Goal: Task Accomplishment & Management: Use online tool/utility

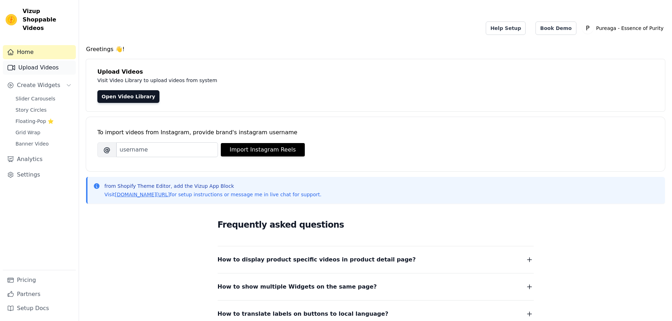
click at [25, 61] on link "Upload Videos" at bounding box center [39, 68] width 73 height 14
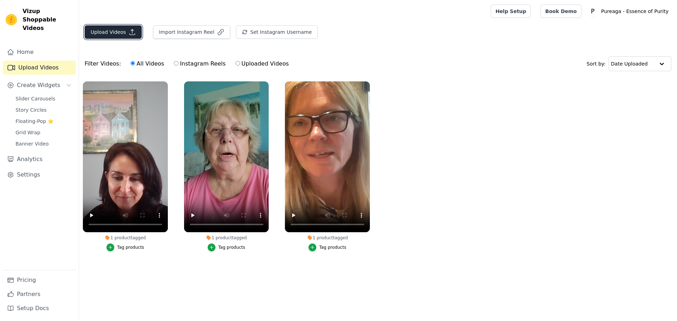
click at [124, 31] on button "Upload Videos" at bounding box center [113, 31] width 57 height 13
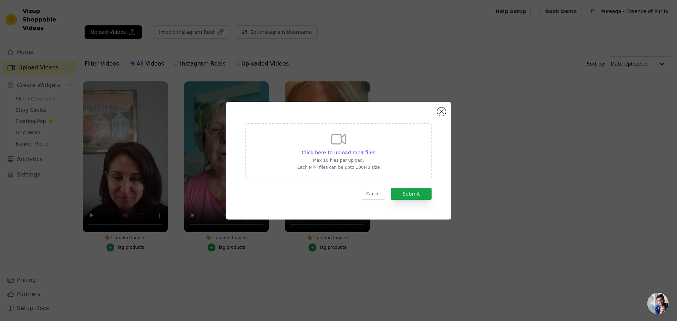
click at [347, 161] on p "Max 10 files per upload." at bounding box center [338, 161] width 83 height 6
click at [375, 149] on input "Click here to upload mp4 files Max 10 files per upload. Each MP4 files can be u…" at bounding box center [375, 149] width 0 height 0
type input "C:\fakepath\Video 5.mp4"
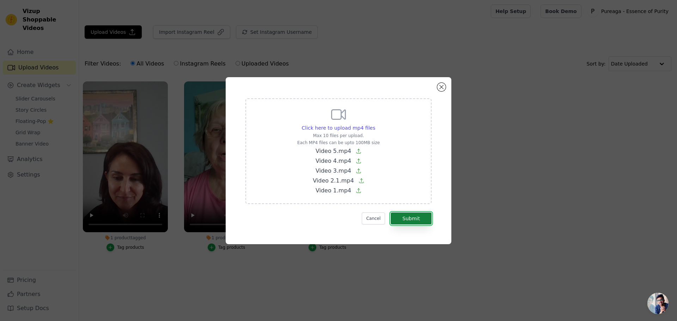
click at [408, 220] on button "Submit" at bounding box center [411, 219] width 41 height 12
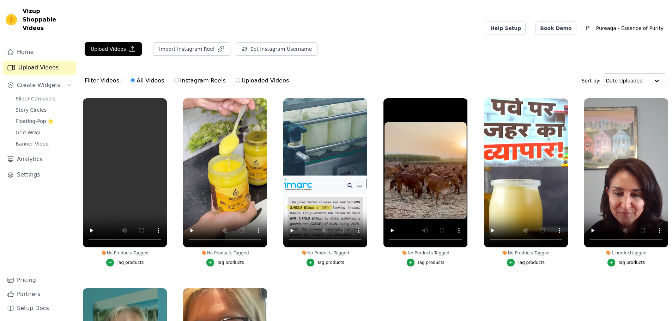
click at [127, 260] on div "Tag products" at bounding box center [130, 263] width 27 height 6
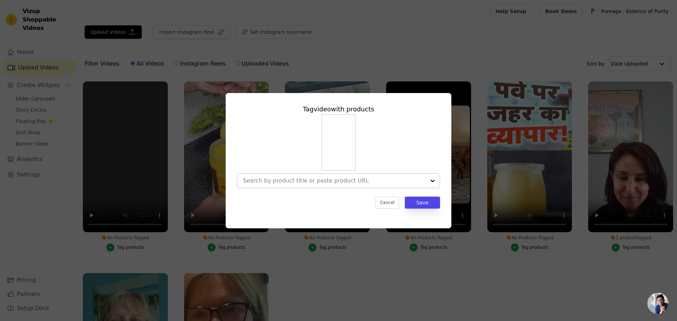
click at [324, 177] on input "No Products Tagged Tag video with products Cancel Save Tag products" at bounding box center [334, 180] width 183 height 7
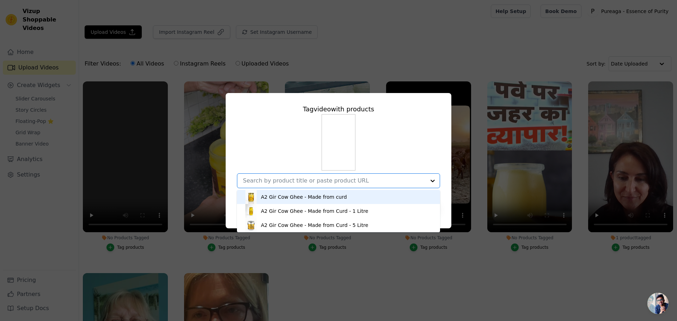
click at [281, 197] on div "A2 Gir Cow Ghee - Made from curd" at bounding box center [304, 197] width 86 height 7
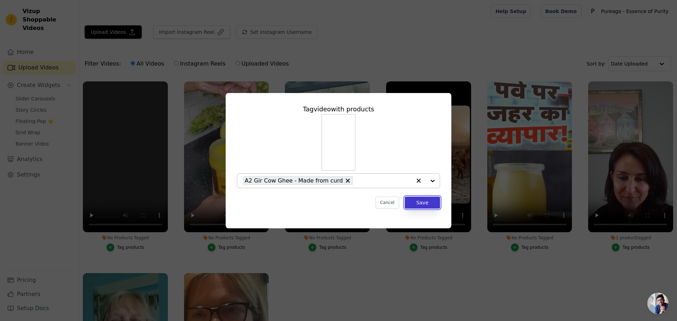
click at [423, 202] on button "Save" at bounding box center [422, 203] width 35 height 12
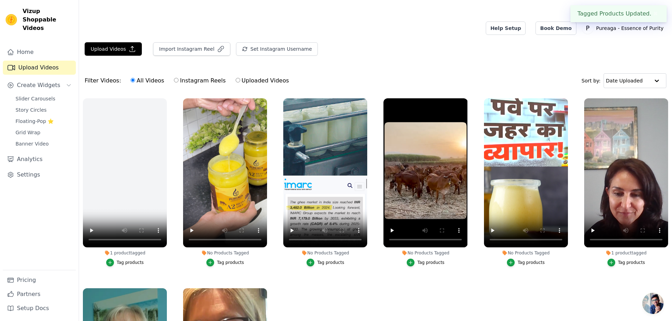
click at [232, 260] on div "Tag products" at bounding box center [230, 263] width 27 height 6
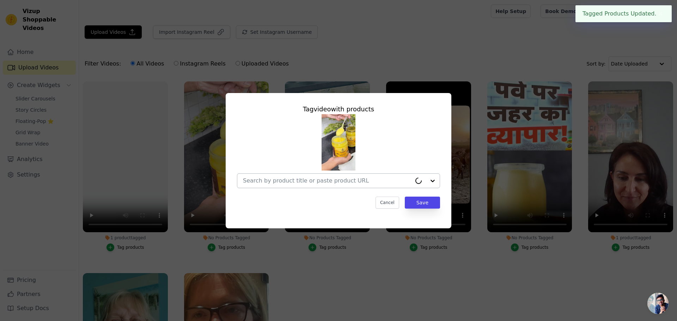
click at [301, 188] on div at bounding box center [338, 180] width 203 height 15
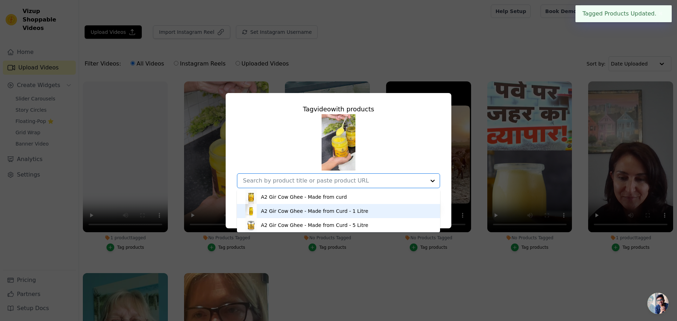
click at [295, 211] on div "A2 Gir Cow Ghee - Made from Curd - 1 Litre" at bounding box center [314, 211] width 107 height 7
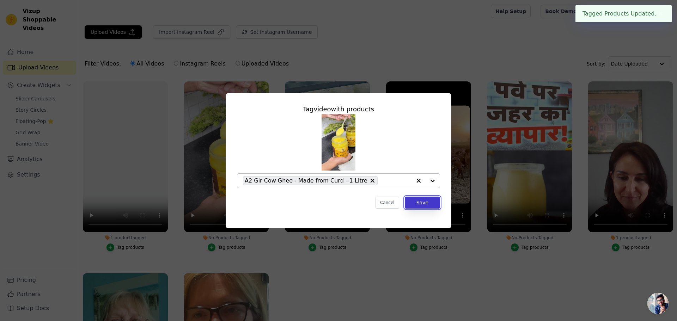
click at [435, 201] on button "Save" at bounding box center [422, 203] width 35 height 12
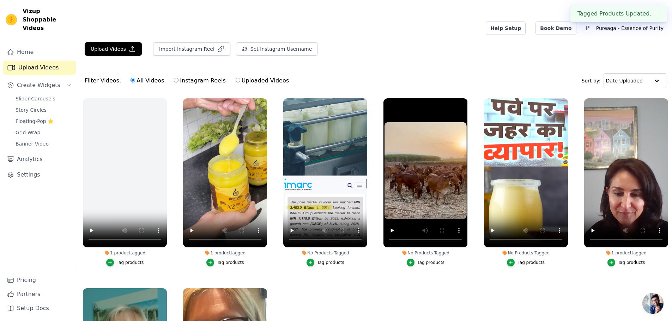
click at [328, 260] on div "Tag products" at bounding box center [330, 263] width 27 height 6
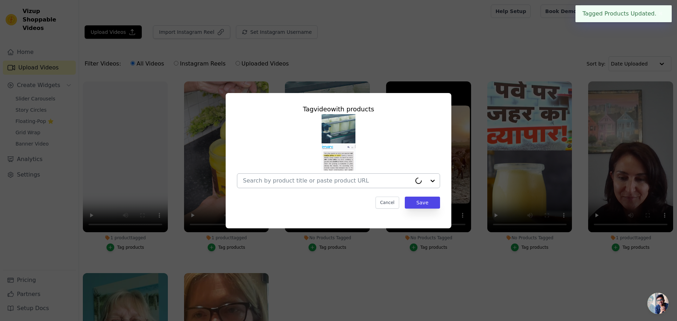
click at [293, 184] on input "No Products Tagged Tag video with products Cancel Save Tag products" at bounding box center [327, 180] width 169 height 7
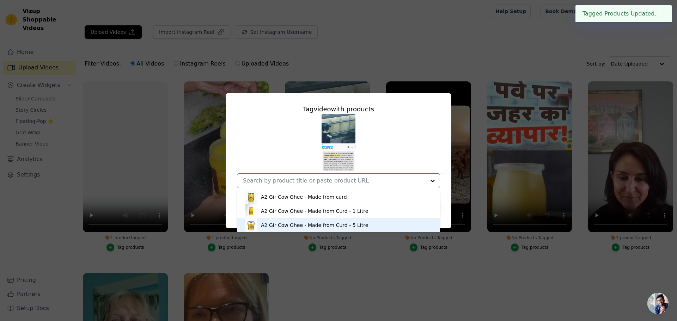
click at [289, 224] on div "A2 Gir Cow Ghee - Made from Curd - 5 Litre" at bounding box center [314, 225] width 107 height 7
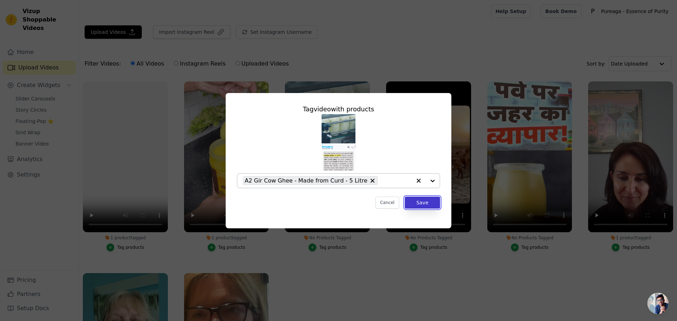
click at [417, 206] on button "Save" at bounding box center [422, 203] width 35 height 12
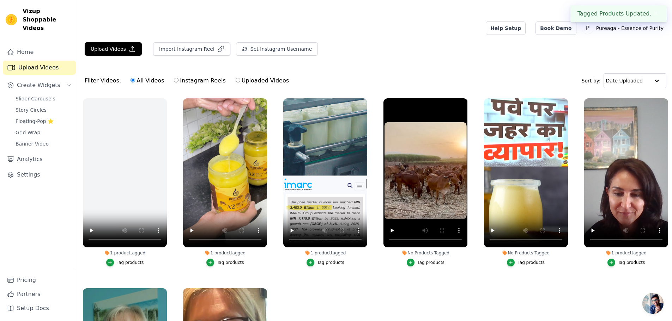
click at [426, 260] on div "Tag products" at bounding box center [430, 263] width 27 height 6
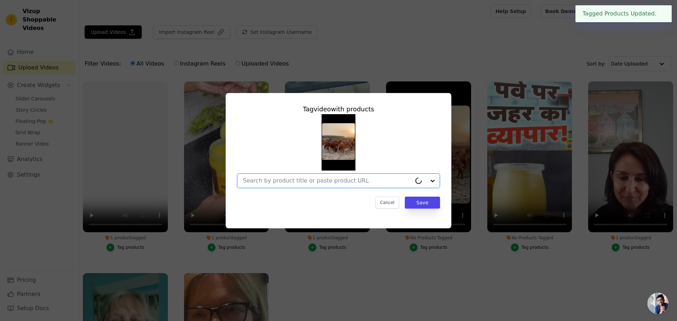
click at [303, 183] on input "No Products Tagged Tag video with products Option undefined, selected. Select i…" at bounding box center [327, 180] width 169 height 7
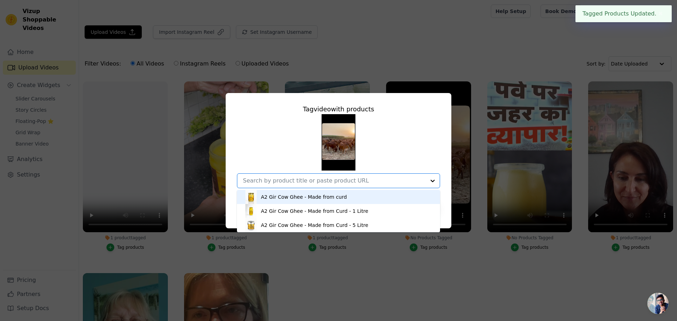
click at [290, 201] on div "A2 Gir Cow Ghee - Made from curd" at bounding box center [338, 197] width 189 height 14
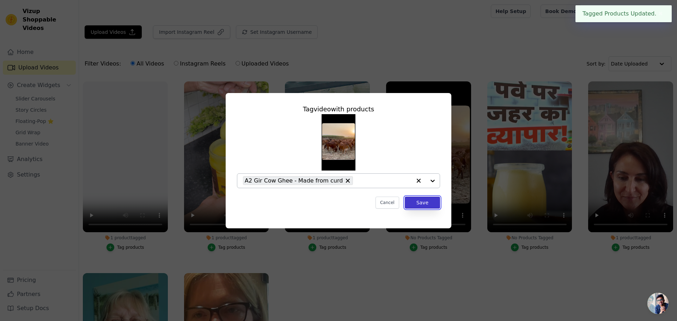
click at [414, 200] on button "Save" at bounding box center [422, 203] width 35 height 12
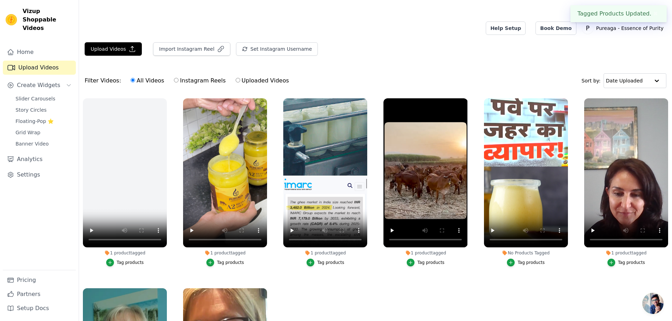
click at [529, 260] on div "Tag products" at bounding box center [530, 263] width 27 height 6
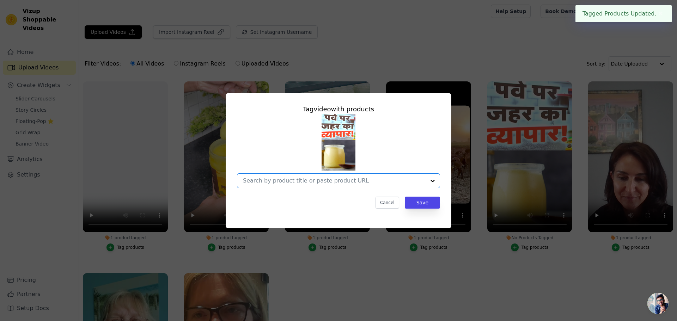
click at [374, 184] on input "No Products Tagged Tag video with products Option undefined, selected. Select i…" at bounding box center [334, 180] width 183 height 7
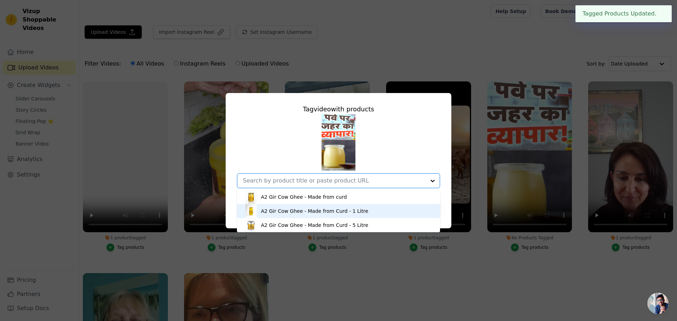
click at [314, 212] on div "A2 Gir Cow Ghee - Made from Curd - 1 Litre" at bounding box center [314, 211] width 107 height 7
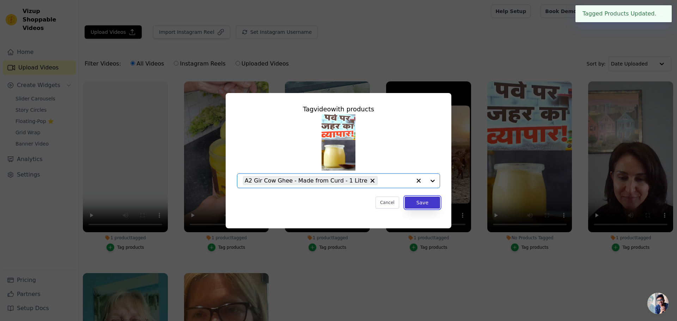
click at [432, 204] on button "Save" at bounding box center [422, 203] width 35 height 12
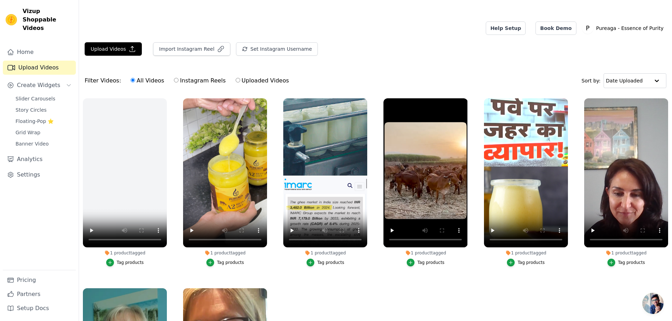
click at [604, 257] on ul "1 product tagged Tag products 1 product tagged Tag products 1 product tagged Ta…" at bounding box center [375, 244] width 593 height 299
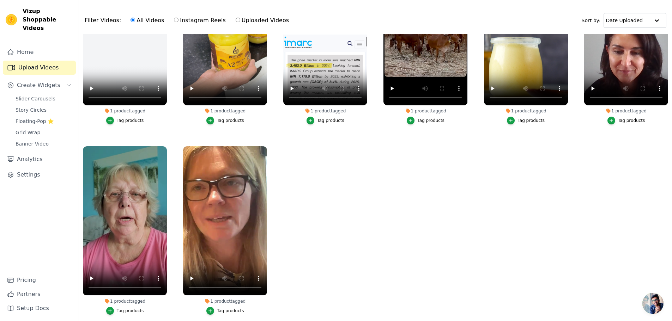
scroll to position [71, 0]
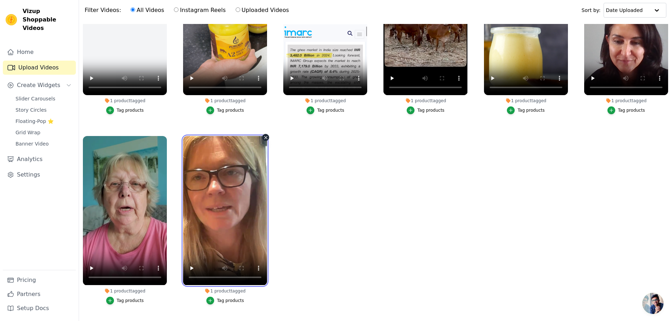
click at [238, 205] on video at bounding box center [225, 210] width 84 height 149
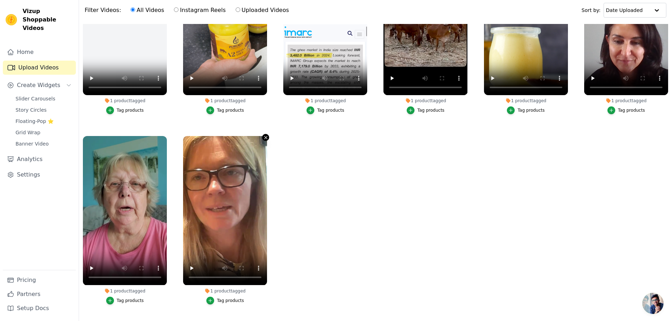
click at [264, 135] on icon "button" at bounding box center [265, 137] width 5 height 5
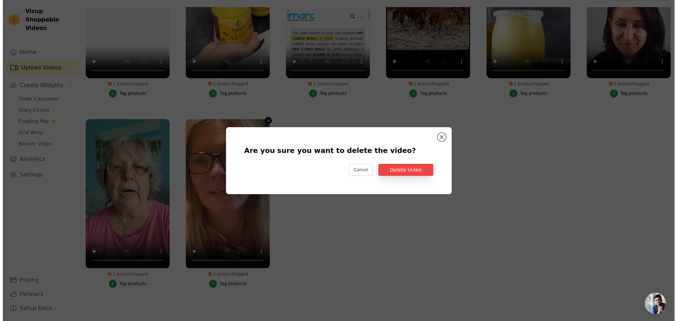
scroll to position [0, 0]
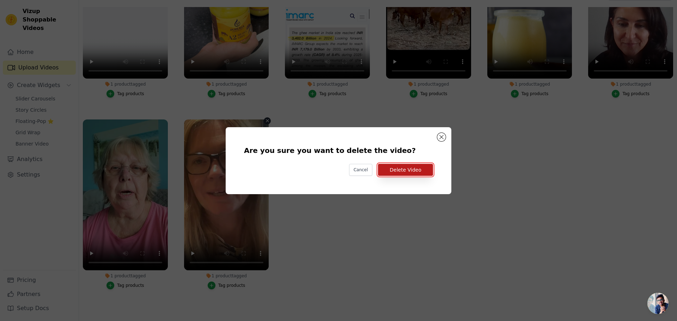
click at [385, 167] on button "Delete Video" at bounding box center [405, 170] width 55 height 12
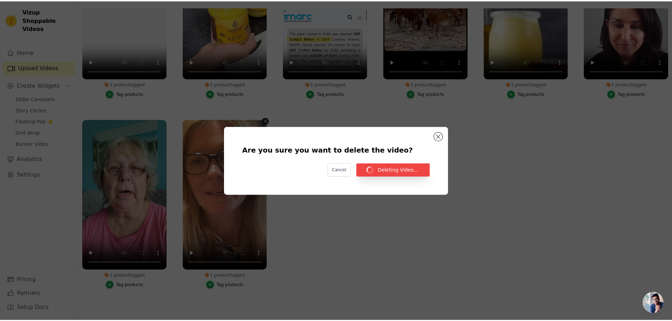
scroll to position [71, 0]
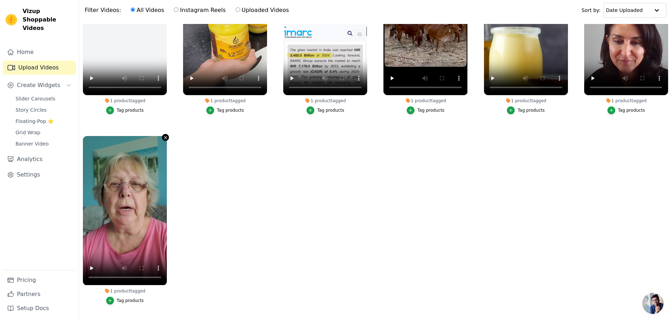
click at [163, 135] on icon "button" at bounding box center [165, 137] width 5 height 5
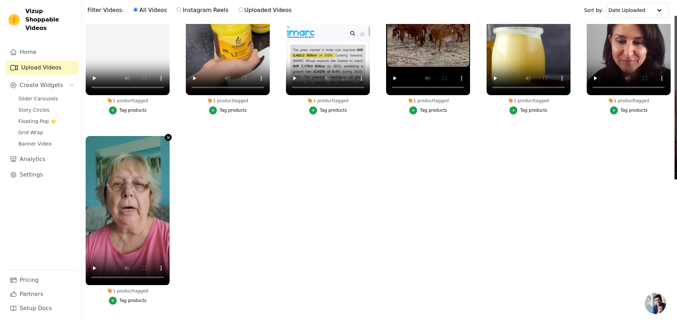
scroll to position [0, 0]
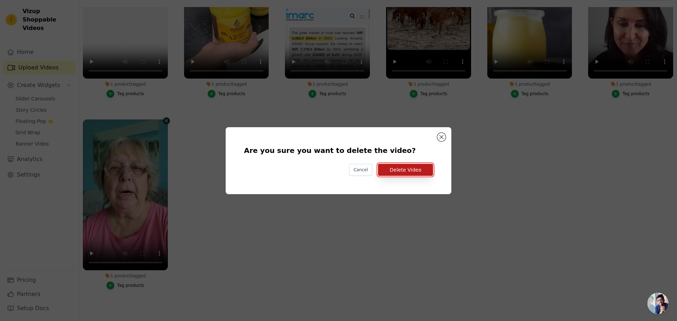
click at [427, 169] on button "Delete Video" at bounding box center [405, 170] width 55 height 12
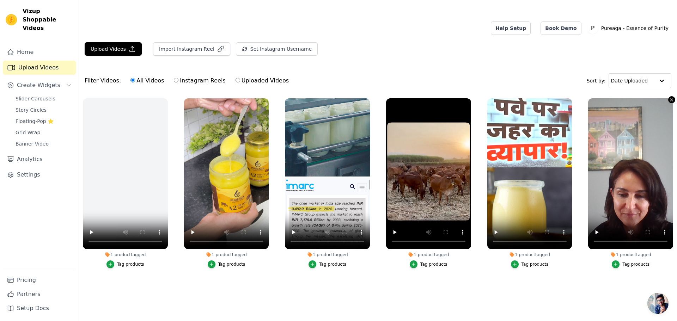
click at [669, 97] on icon "button" at bounding box center [671, 99] width 5 height 5
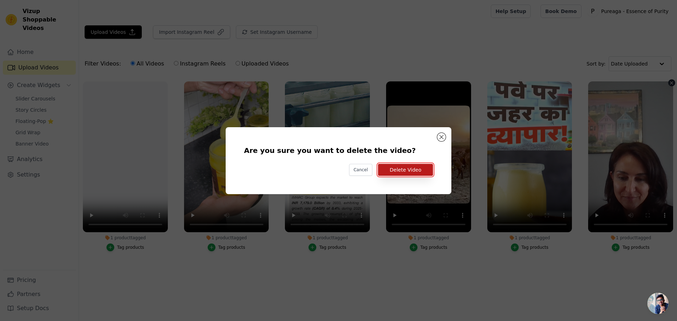
click at [391, 167] on button "Delete Video" at bounding box center [405, 170] width 55 height 12
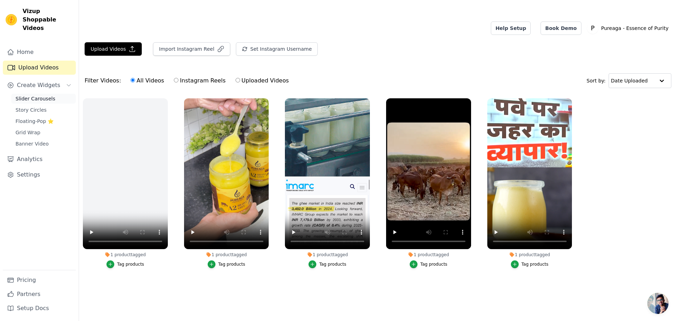
click at [37, 95] on span "Slider Carousels" at bounding box center [36, 98] width 40 height 7
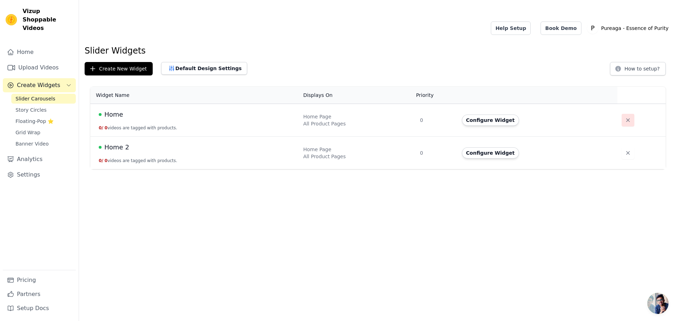
click at [624, 117] on icon "button" at bounding box center [627, 120] width 7 height 7
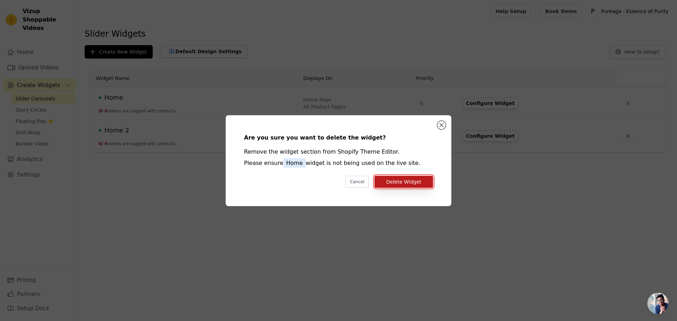
click at [399, 184] on button "Delete Widget" at bounding box center [403, 182] width 59 height 12
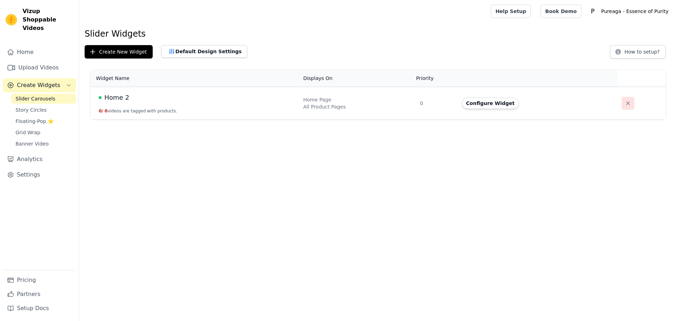
click at [622, 108] on button "button" at bounding box center [628, 103] width 13 height 13
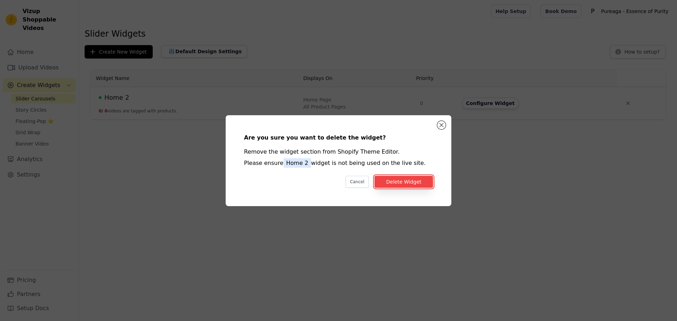
click at [410, 181] on button "Delete Widget" at bounding box center [403, 182] width 59 height 12
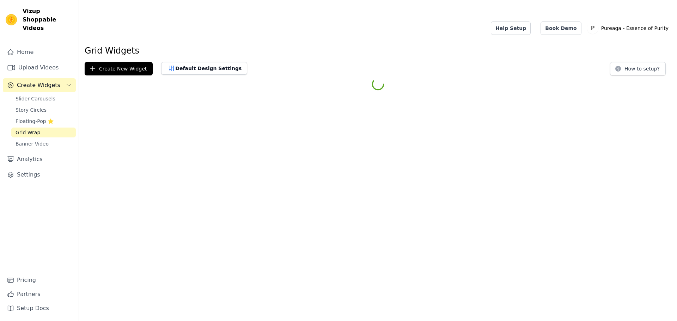
click at [56, 128] on link "Grid Wrap" at bounding box center [43, 133] width 65 height 10
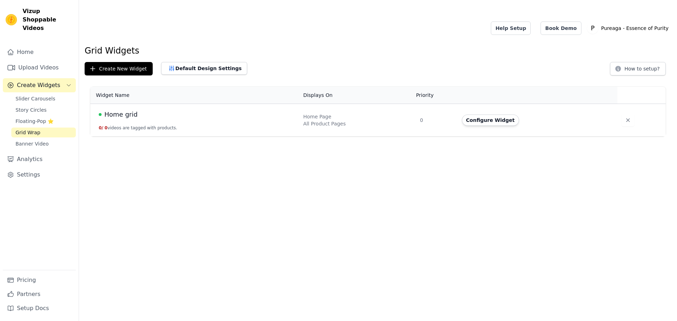
click at [486, 115] on button "Configure Widget" at bounding box center [490, 120] width 57 height 11
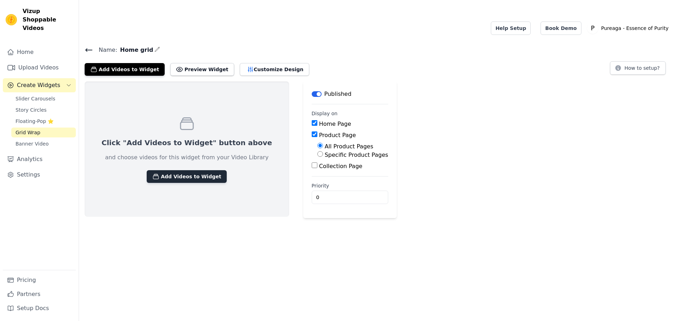
click at [184, 170] on button "Add Videos to Widget" at bounding box center [187, 176] width 80 height 13
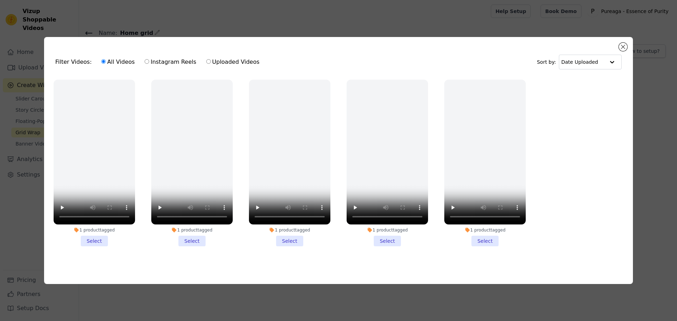
click at [187, 239] on li "1 product tagged Select" at bounding box center [191, 163] width 81 height 167
click at [0, 0] on input "1 product tagged Select" at bounding box center [0, 0] width 0 height 0
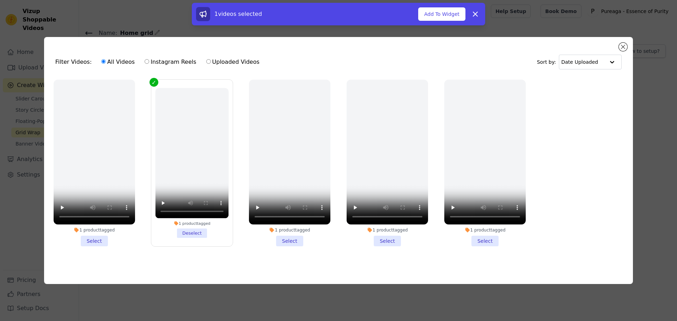
click at [98, 238] on li "1 product tagged Select" at bounding box center [94, 163] width 81 height 167
click at [0, 0] on input "1 product tagged Select" at bounding box center [0, 0] width 0 height 0
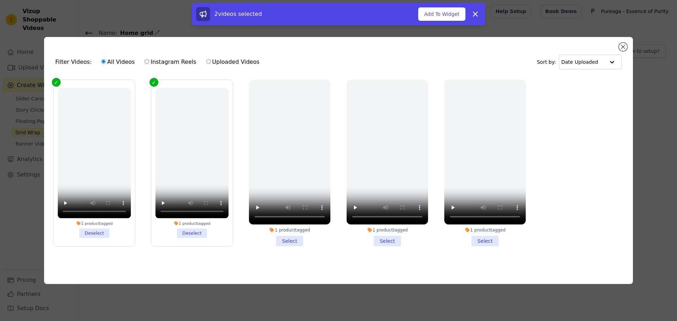
drag, startPoint x: 384, startPoint y: 243, endPoint x: 380, endPoint y: 243, distance: 3.9
click at [383, 243] on li "1 product tagged Select" at bounding box center [387, 163] width 81 height 167
click at [0, 0] on input "1 product tagged Select" at bounding box center [0, 0] width 0 height 0
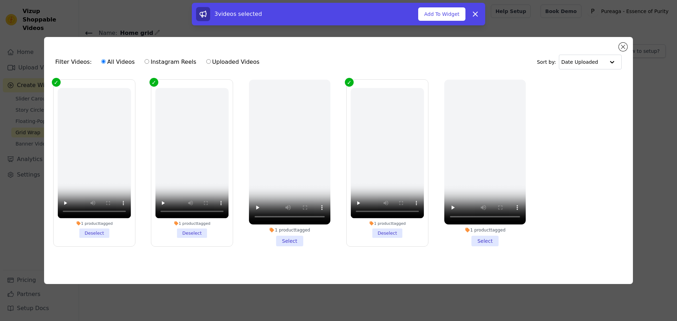
drag, startPoint x: 284, startPoint y: 238, endPoint x: 299, endPoint y: 239, distance: 15.2
click at [284, 238] on li "1 product tagged Select" at bounding box center [289, 163] width 81 height 167
click at [0, 0] on input "1 product tagged Select" at bounding box center [0, 0] width 0 height 0
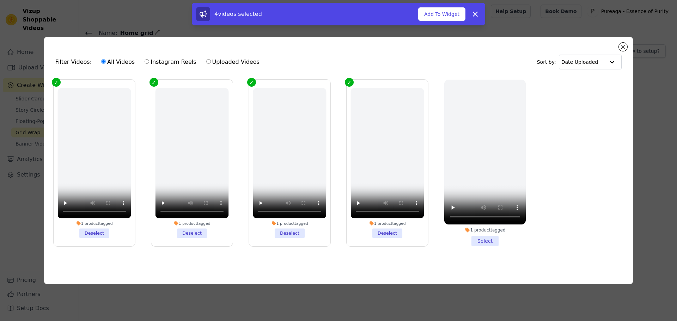
click at [485, 241] on li "1 product tagged Select" at bounding box center [484, 163] width 81 height 167
click at [0, 0] on input "1 product tagged Select" at bounding box center [0, 0] width 0 height 0
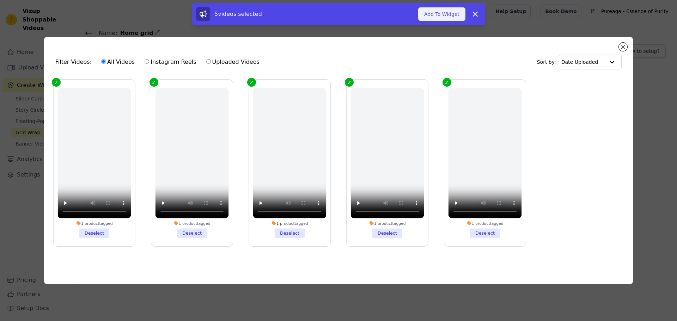
click at [440, 15] on button "Add To Widget" at bounding box center [441, 13] width 47 height 13
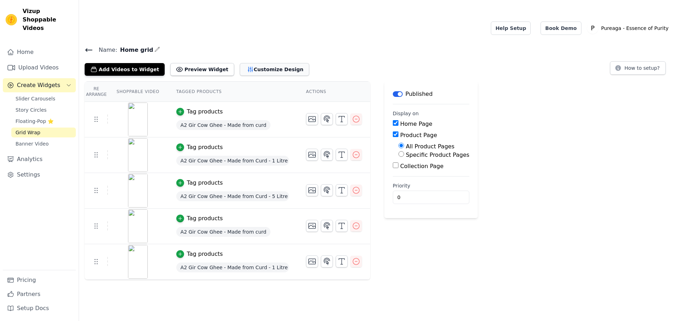
click at [247, 66] on icon "button" at bounding box center [250, 69] width 7 height 7
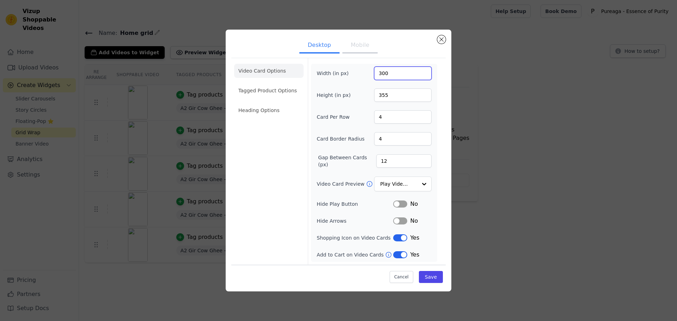
drag, startPoint x: 382, startPoint y: 77, endPoint x: 376, endPoint y: 77, distance: 6.0
click at [377, 77] on input "300" at bounding box center [402, 73] width 57 height 13
type input "200"
click at [392, 118] on input "4" at bounding box center [402, 116] width 57 height 13
drag, startPoint x: 392, startPoint y: 118, endPoint x: 373, endPoint y: 117, distance: 19.8
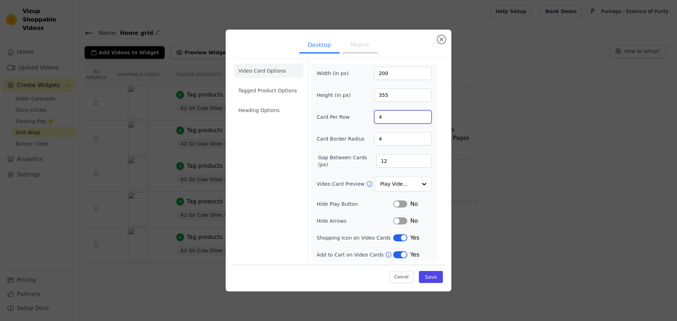
click at [373, 117] on div "Card Per Row 4" at bounding box center [374, 116] width 115 height 13
type input "5"
click at [366, 124] on div "Card Per Row 5" at bounding box center [374, 116] width 115 height 13
click at [403, 160] on input "12" at bounding box center [403, 160] width 55 height 13
click at [382, 219] on label "Hide Arrows" at bounding box center [355, 221] width 77 height 7
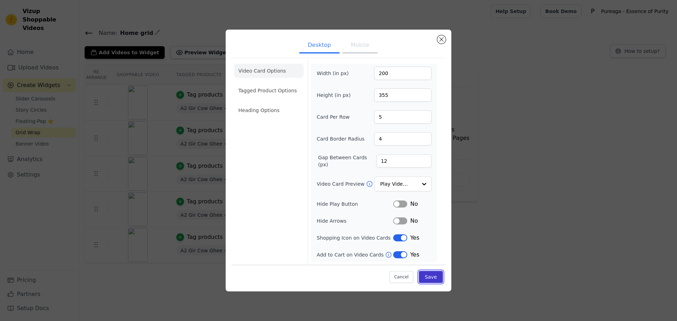
click at [432, 280] on button "Save" at bounding box center [431, 277] width 24 height 12
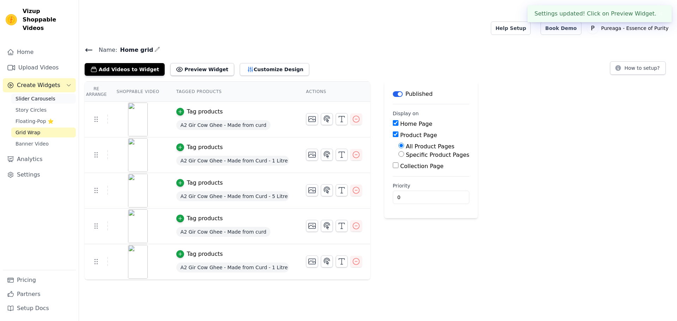
click at [25, 95] on span "Slider Carousels" at bounding box center [36, 98] width 40 height 7
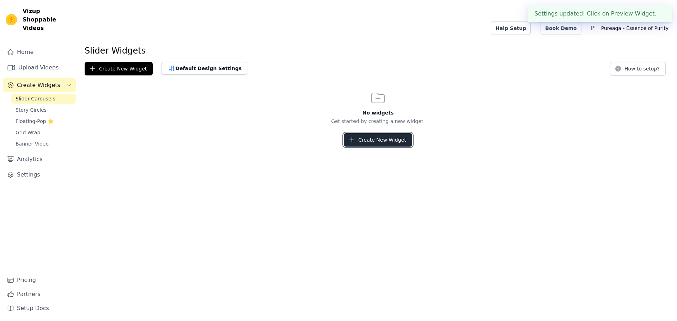
click at [383, 133] on button "Create New Widget" at bounding box center [378, 139] width 68 height 13
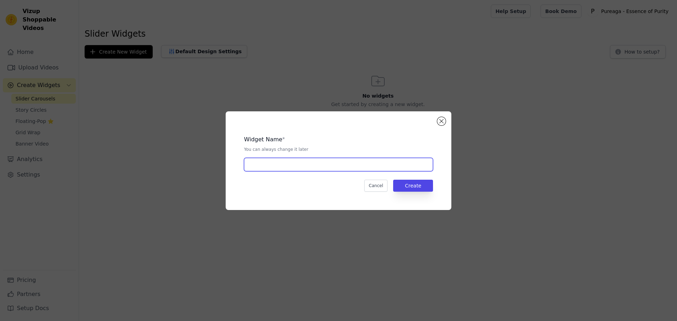
click at [337, 159] on input "text" at bounding box center [338, 164] width 189 height 13
type input "S"
type input "Home Slider"
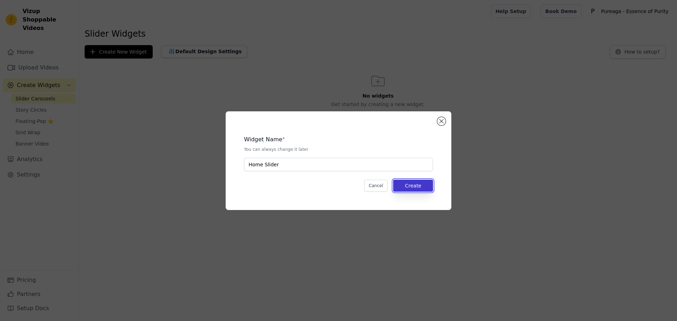
click at [403, 183] on button "Create" at bounding box center [413, 186] width 40 height 12
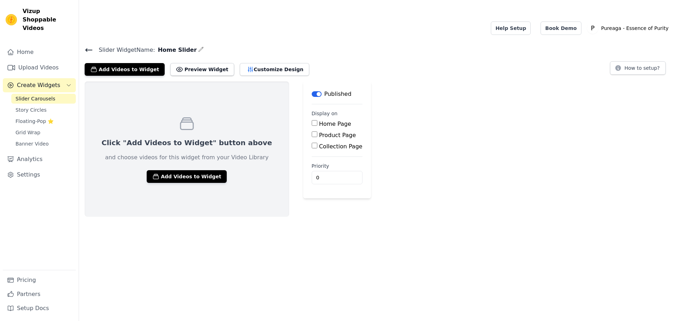
click at [312, 120] on div "Home Page" at bounding box center [337, 124] width 51 height 8
click at [312, 120] on input "Home Page" at bounding box center [315, 123] width 6 height 6
checkbox input "true"
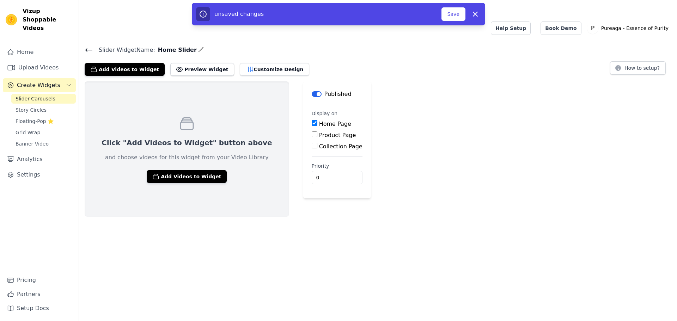
click at [312, 132] on input "Product Page" at bounding box center [315, 135] width 6 height 6
checkbox input "true"
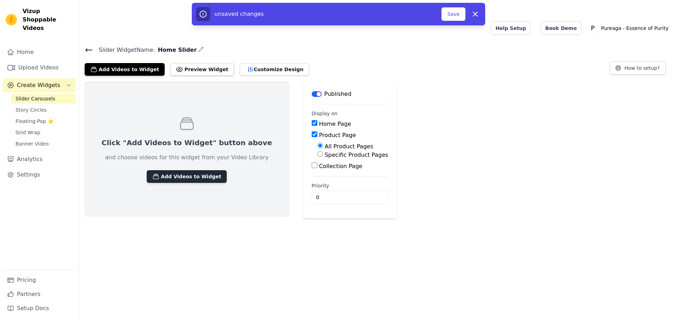
click at [197, 170] on button "Add Videos to Widget" at bounding box center [187, 176] width 80 height 13
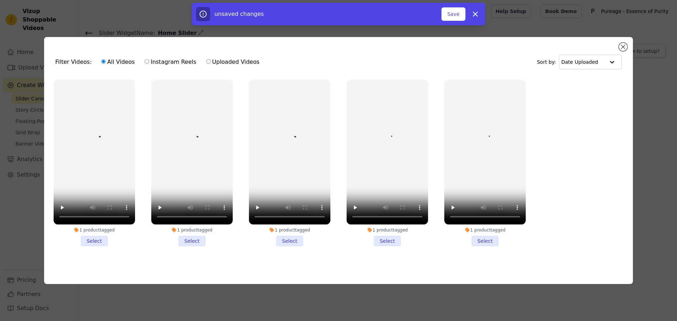
click at [99, 237] on li "1 product tagged Select" at bounding box center [94, 163] width 81 height 167
click at [0, 0] on input "1 product tagged Select" at bounding box center [0, 0] width 0 height 0
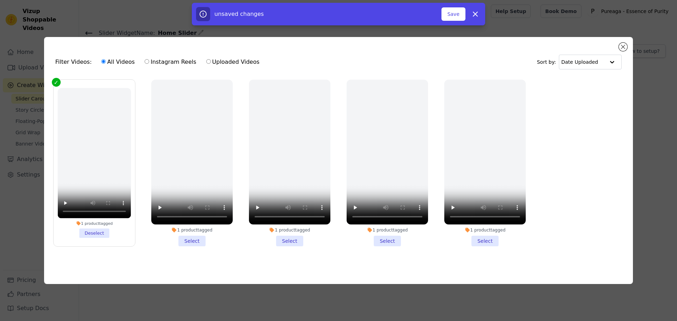
click at [195, 235] on li "1 product tagged Select" at bounding box center [191, 163] width 81 height 167
click at [0, 0] on input "1 product tagged Select" at bounding box center [0, 0] width 0 height 0
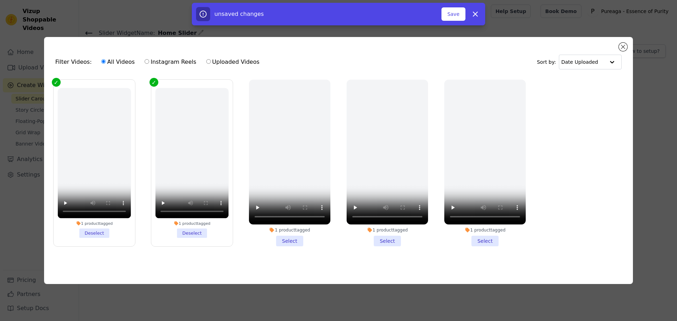
click at [281, 241] on li "1 product tagged Select" at bounding box center [289, 163] width 81 height 167
click at [0, 0] on input "1 product tagged Select" at bounding box center [0, 0] width 0 height 0
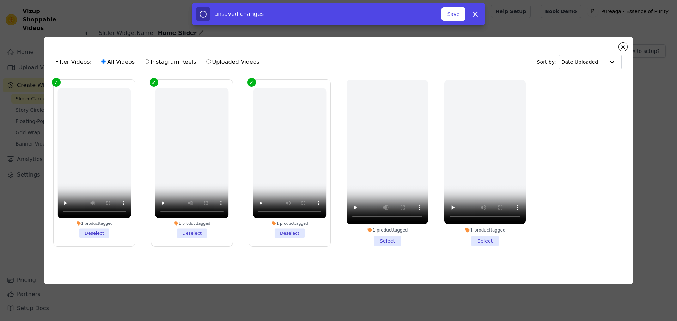
click at [400, 242] on li "1 product tagged Select" at bounding box center [387, 163] width 81 height 167
click at [0, 0] on input "1 product tagged Select" at bounding box center [0, 0] width 0 height 0
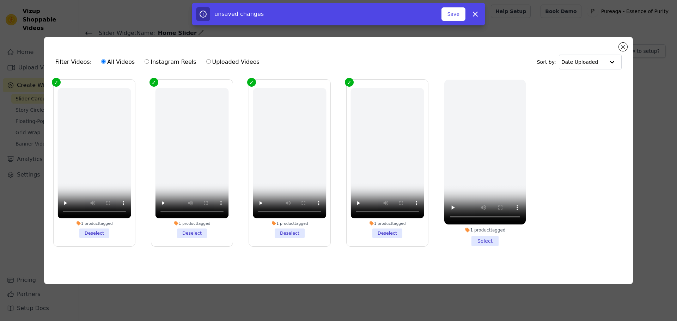
click at [477, 243] on li "1 product tagged Select" at bounding box center [484, 163] width 81 height 167
click at [0, 0] on input "1 product tagged Select" at bounding box center [0, 0] width 0 height 0
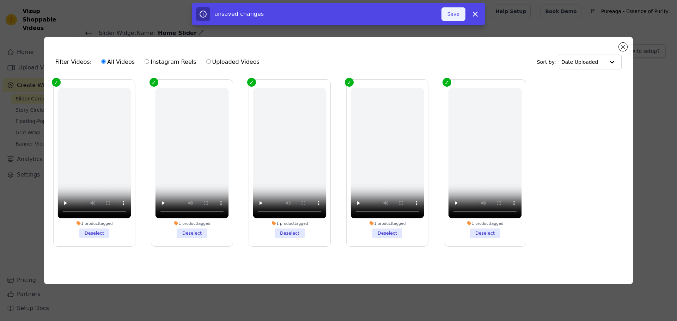
click at [458, 11] on button "Save" at bounding box center [453, 13] width 24 height 13
click at [426, 17] on button "Add To Widget" at bounding box center [441, 13] width 47 height 13
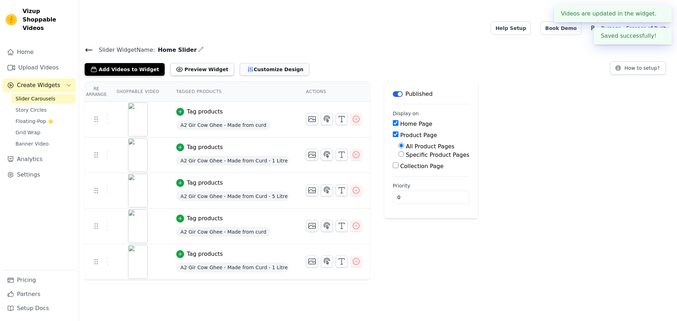
click at [267, 63] on button "Customize Design" at bounding box center [274, 69] width 69 height 13
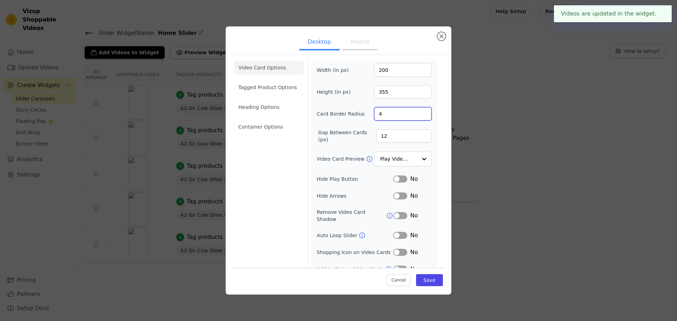
drag, startPoint x: 391, startPoint y: 110, endPoint x: 353, endPoint y: 114, distance: 38.9
click at [353, 114] on div "Card Border Radius 4" at bounding box center [374, 113] width 115 height 13
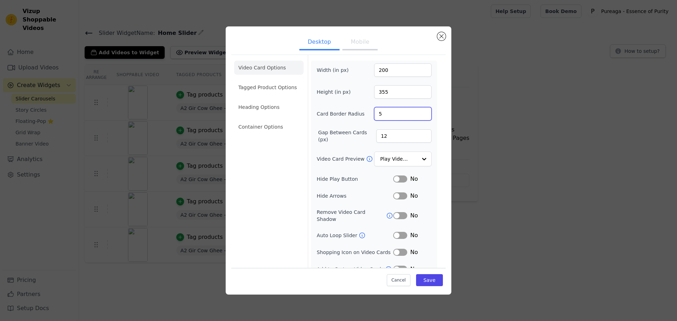
drag, startPoint x: 376, startPoint y: 110, endPoint x: 381, endPoint y: 113, distance: 5.9
click at [381, 113] on input "5" at bounding box center [402, 113] width 57 height 13
type input "4"
drag, startPoint x: 377, startPoint y: 69, endPoint x: 372, endPoint y: 69, distance: 5.6
click at [374, 69] on input "200" at bounding box center [402, 69] width 57 height 13
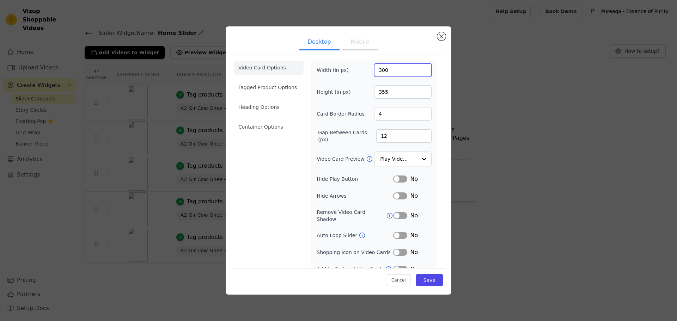
type input "300"
click at [365, 76] on div "Width (in px) 300" at bounding box center [374, 69] width 115 height 13
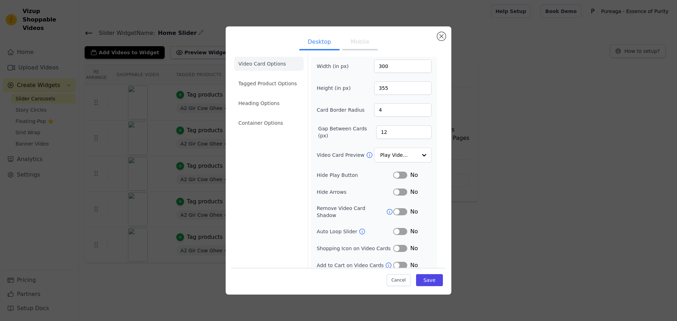
scroll to position [5, 0]
click at [396, 245] on button "Label" at bounding box center [400, 247] width 14 height 7
click at [395, 261] on button "Label" at bounding box center [400, 264] width 14 height 7
click at [428, 279] on button "Save" at bounding box center [429, 280] width 27 height 12
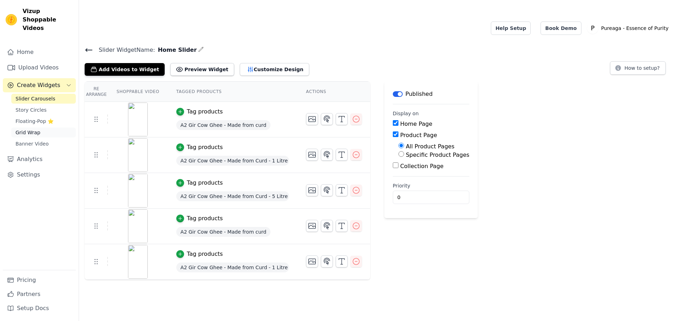
click at [37, 129] on span "Grid Wrap" at bounding box center [28, 132] width 25 height 7
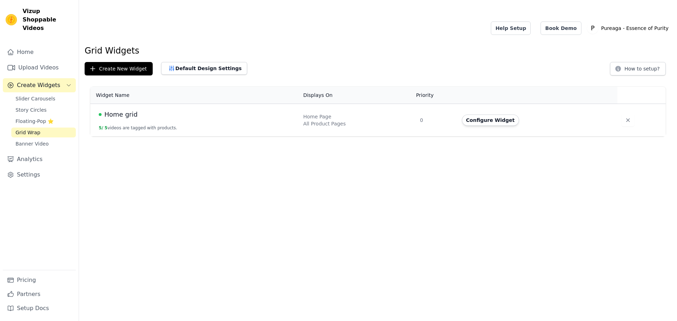
click at [116, 110] on span "Home grid" at bounding box center [120, 115] width 33 height 10
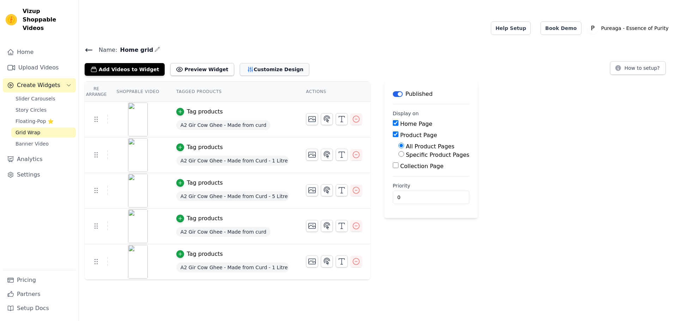
click at [265, 63] on button "Customize Design" at bounding box center [274, 69] width 69 height 13
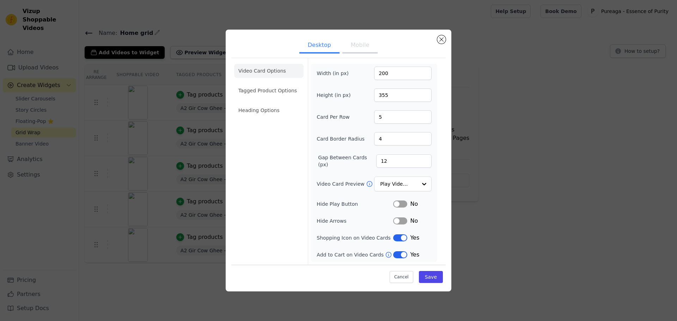
click at [369, 43] on button "Mobile" at bounding box center [359, 46] width 35 height 16
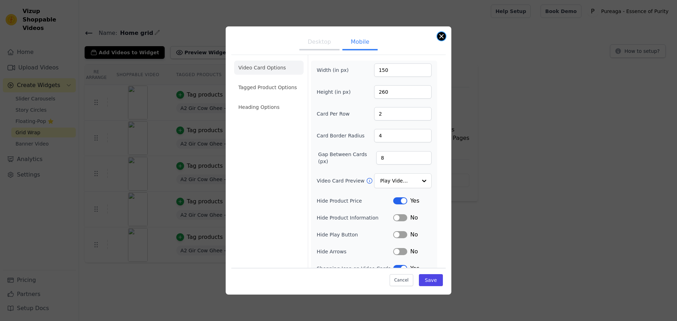
click at [438, 38] on button "Close modal" at bounding box center [441, 36] width 8 height 8
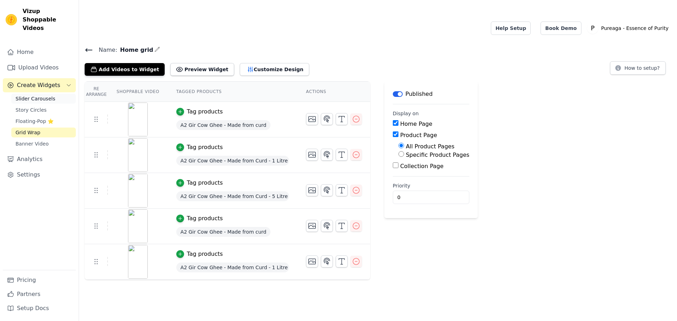
click at [56, 94] on link "Slider Carousels" at bounding box center [43, 99] width 65 height 10
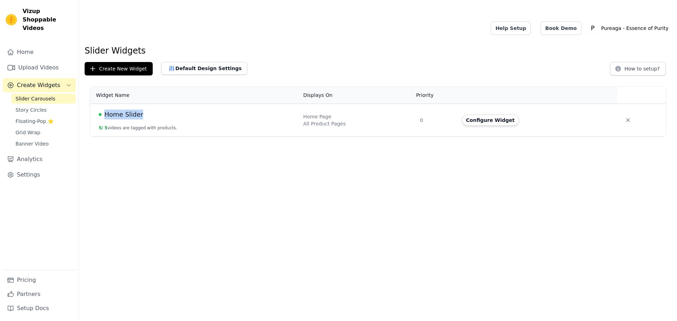
drag, startPoint x: 154, startPoint y: 100, endPoint x: 106, endPoint y: 92, distance: 48.8
click at [106, 104] on td "Home Slider 5 / 5 videos are tagged with products." at bounding box center [194, 120] width 209 height 33
copy span "Home Slider"
click at [624, 117] on icon "button" at bounding box center [627, 120] width 7 height 7
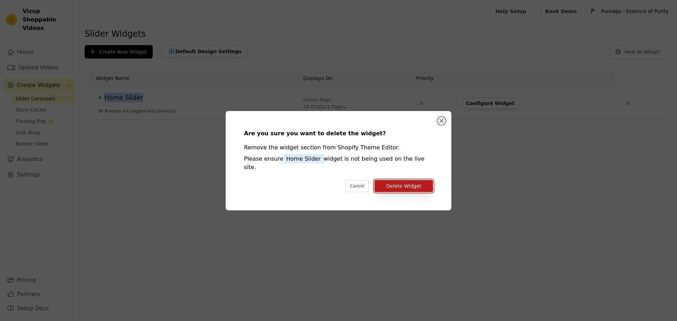
click at [419, 185] on button "Delete Widget" at bounding box center [403, 186] width 59 height 12
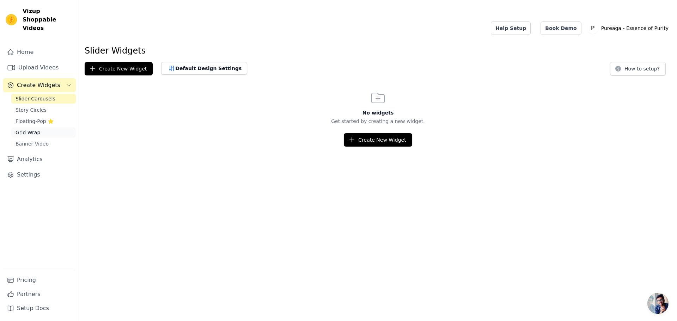
click at [37, 129] on span "Grid Wrap" at bounding box center [28, 132] width 25 height 7
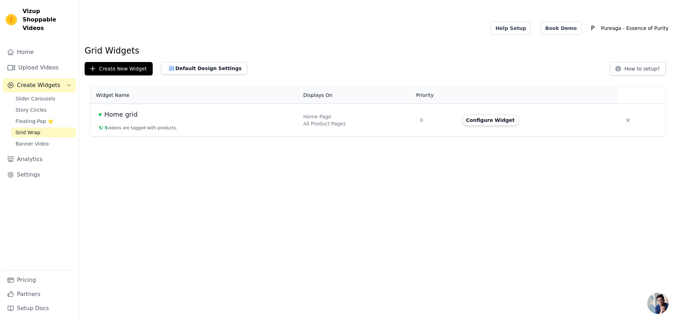
click at [130, 110] on span "Home grid" at bounding box center [120, 115] width 33 height 10
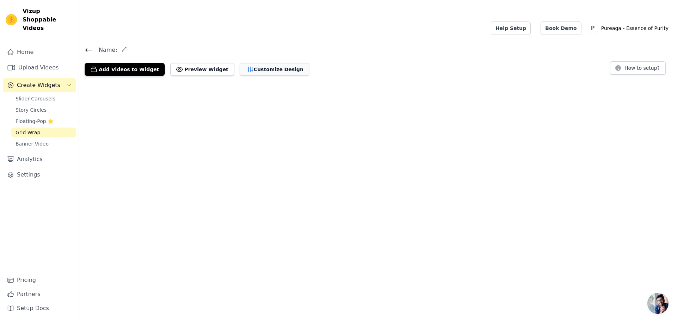
click at [257, 63] on button "Customize Design" at bounding box center [274, 69] width 69 height 13
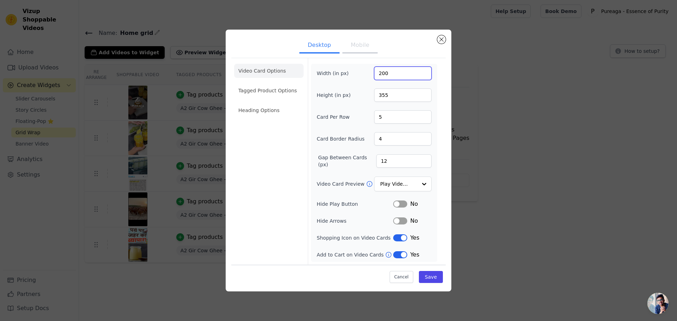
click at [377, 74] on input "200" at bounding box center [402, 73] width 57 height 13
type input "300"
click at [361, 218] on label "Hide Arrows" at bounding box center [355, 221] width 77 height 7
click at [414, 182] on input "Video Card Preview" at bounding box center [398, 184] width 36 height 14
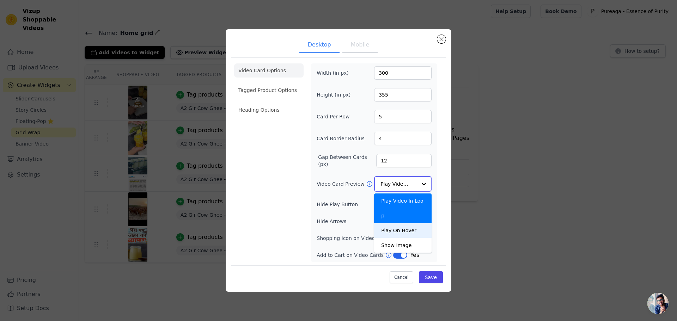
click at [410, 223] on div "Play On Hover" at bounding box center [402, 230] width 57 height 15
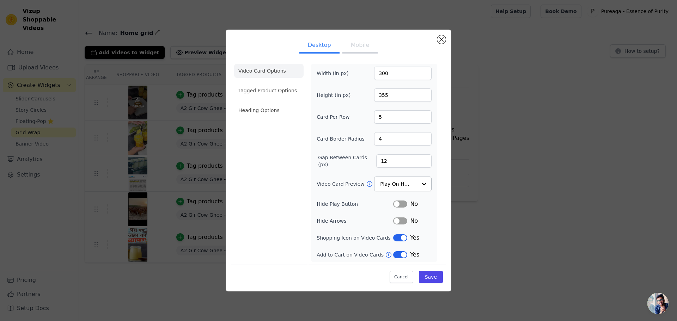
click at [373, 226] on div "Width (in px) 300 Height (in px) 355 Card Per Row 5 Card Border Radius 4 Gap Be…" at bounding box center [374, 163] width 115 height 193
click at [430, 276] on button "Save" at bounding box center [431, 277] width 24 height 12
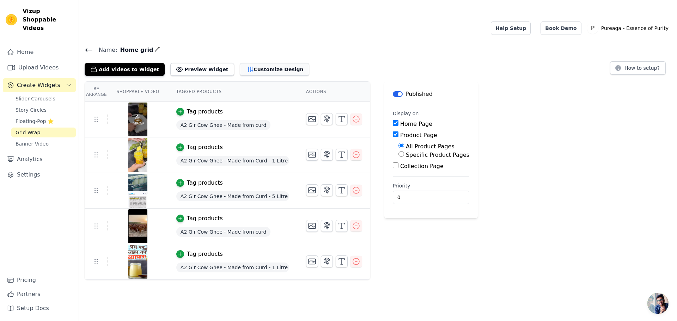
click at [240, 63] on button "Customize Design" at bounding box center [274, 69] width 69 height 13
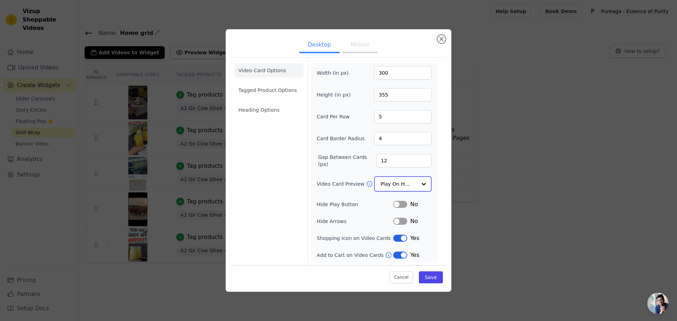
click at [397, 185] on input "Video Card Preview" at bounding box center [398, 184] width 36 height 14
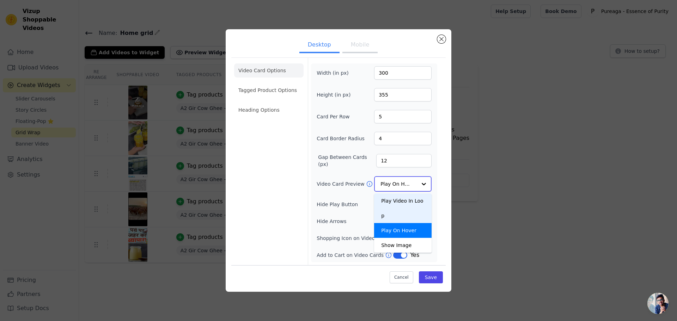
click at [403, 200] on div "Play Video In Loop" at bounding box center [402, 209] width 57 height 30
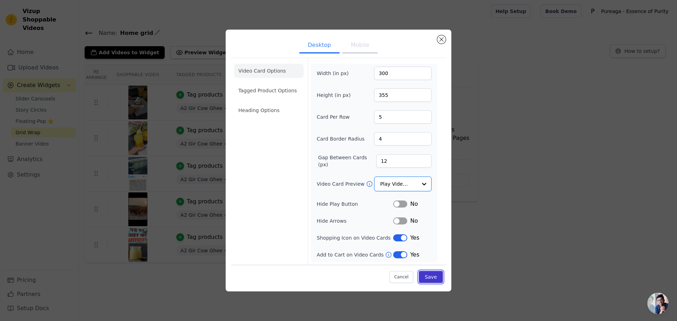
click at [434, 278] on button "Save" at bounding box center [431, 277] width 24 height 12
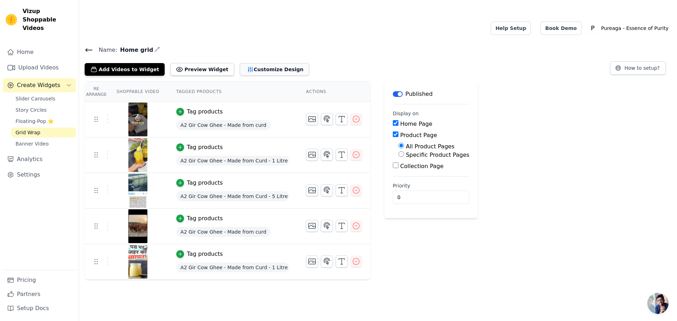
click at [261, 63] on button "Customize Design" at bounding box center [274, 69] width 69 height 13
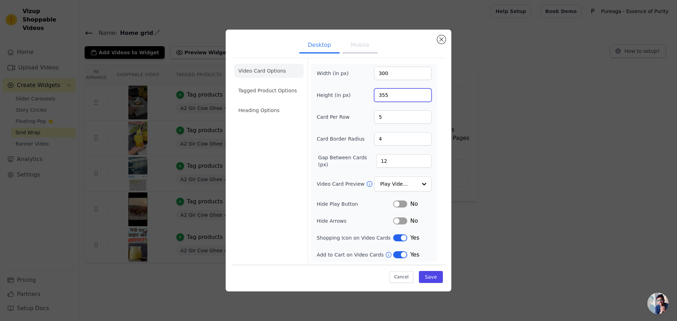
drag, startPoint x: 389, startPoint y: 97, endPoint x: 373, endPoint y: 94, distance: 16.1
click at [373, 94] on div "Height (in px) 355" at bounding box center [374, 95] width 115 height 13
type input "400"
click at [349, 118] on label "Card Per Row" at bounding box center [336, 117] width 38 height 7
click at [374, 118] on input "5" at bounding box center [402, 116] width 57 height 13
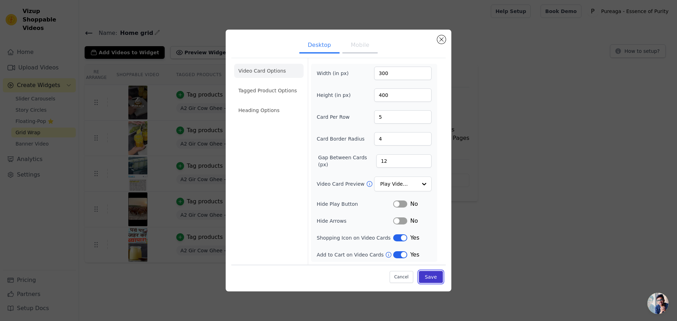
click at [441, 279] on button "Save" at bounding box center [431, 277] width 24 height 12
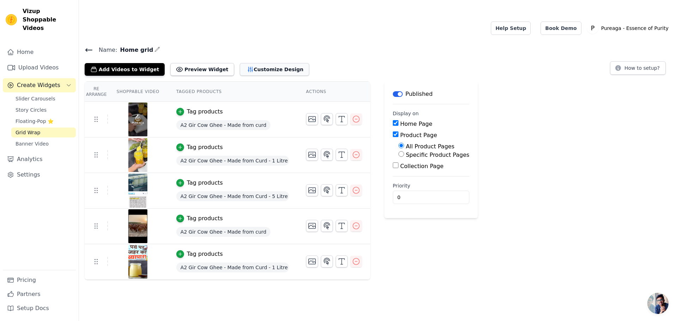
click at [280, 60] on div "Add Videos to Widget Preview Widget Customize Design" at bounding box center [200, 68] width 230 height 16
click at [258, 63] on button "Customize Design" at bounding box center [274, 69] width 69 height 13
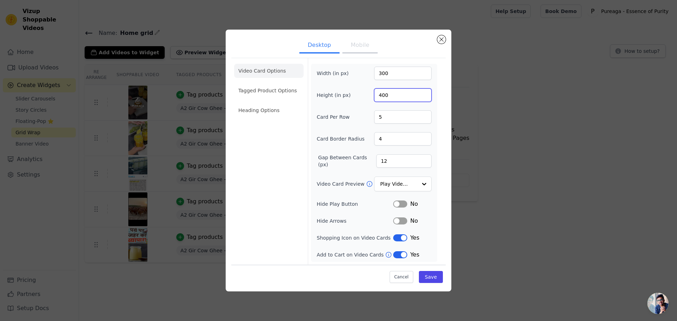
drag, startPoint x: 382, startPoint y: 95, endPoint x: 378, endPoint y: 95, distance: 4.2
click at [378, 95] on input "400" at bounding box center [402, 95] width 57 height 13
click at [381, 96] on input "500" at bounding box center [402, 95] width 57 height 13
type input "550"
click at [427, 275] on button "Save" at bounding box center [431, 277] width 24 height 12
